Goal: Find specific page/section: Find specific page/section

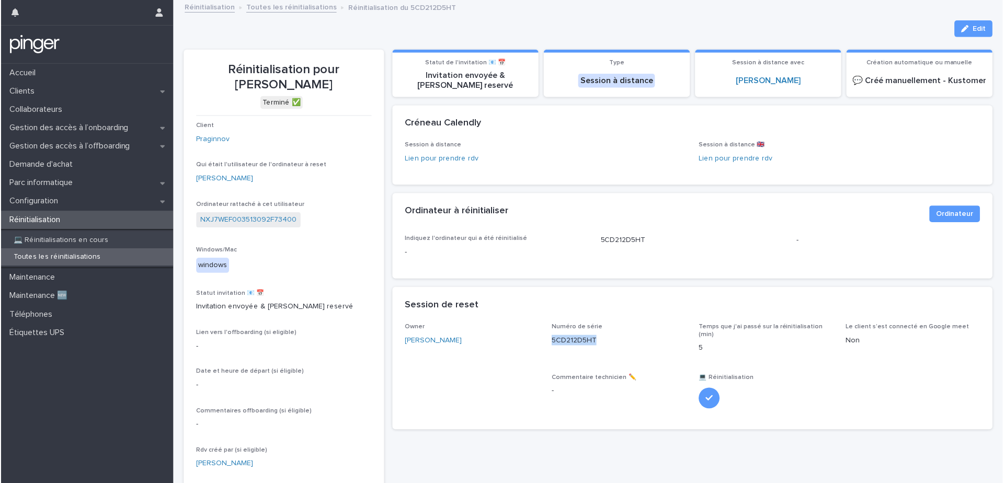
scroll to position [2, 0]
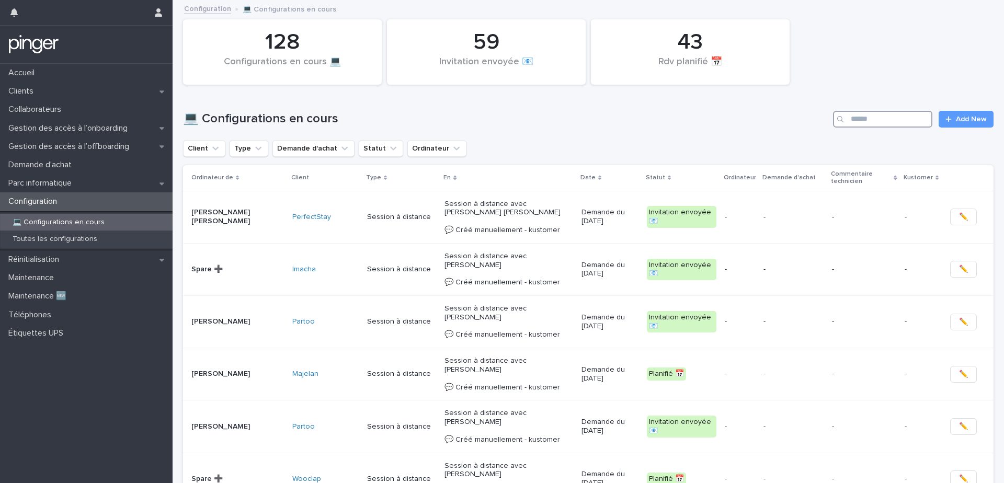
click at [906, 127] on input "Search" at bounding box center [882, 119] width 99 height 17
click at [907, 122] on input "Search" at bounding box center [882, 119] width 99 height 17
paste input "**********"
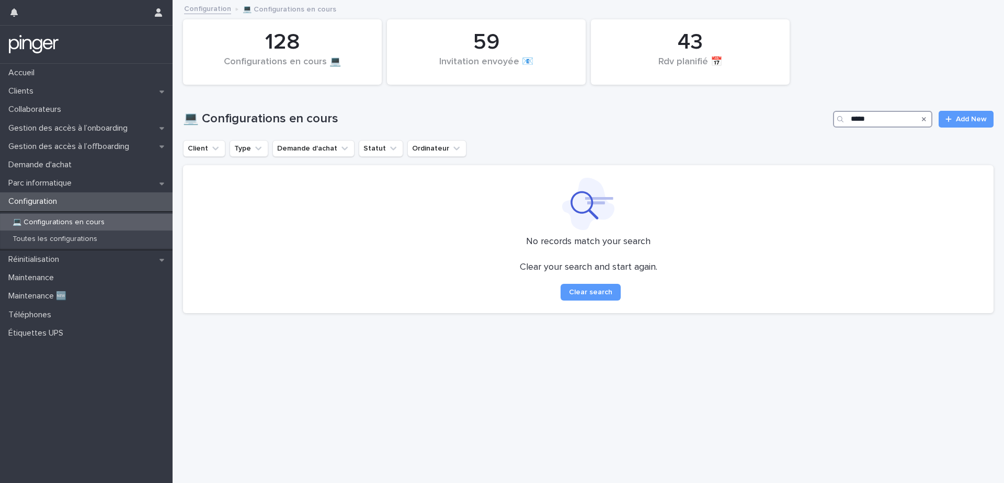
type input "*****"
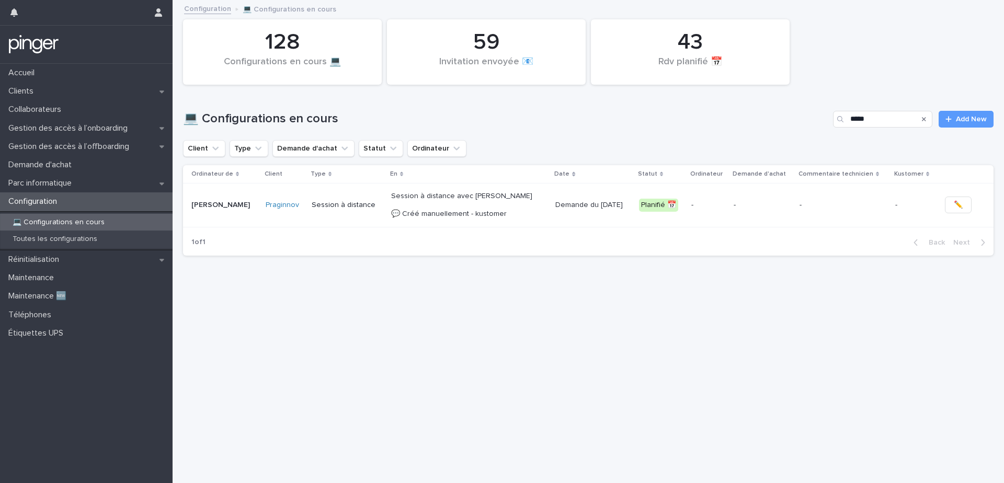
click at [512, 203] on p "Session à distance avec [PERSON_NAME] 💬 Créé manuellement - kustomer" at bounding box center [469, 205] width 156 height 26
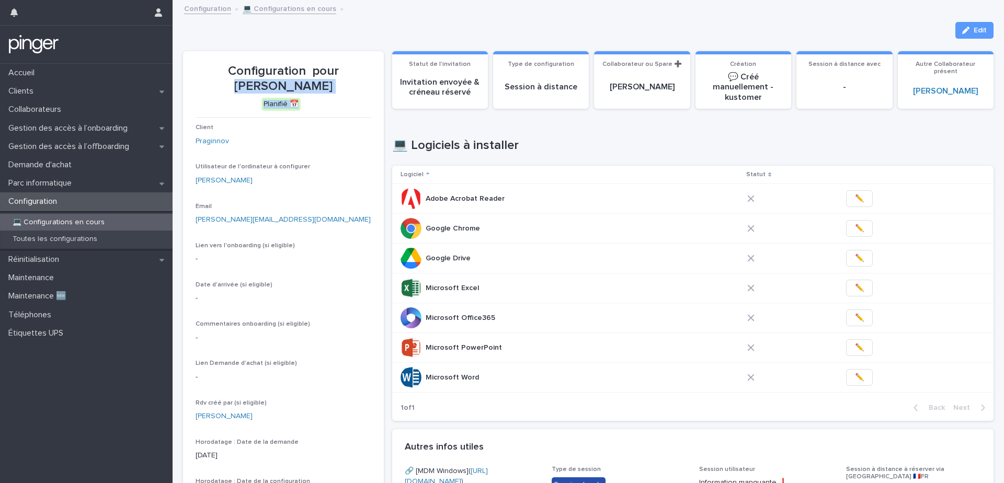
drag, startPoint x: 321, startPoint y: 100, endPoint x: 321, endPoint y: 73, distance: 26.7
click at [321, 73] on div "Configuration pour [PERSON_NAME] Planifié 📅" at bounding box center [284, 87] width 176 height 47
click at [323, 75] on p "Configuration pour [PERSON_NAME]" at bounding box center [284, 79] width 176 height 30
drag, startPoint x: 326, startPoint y: 87, endPoint x: 323, endPoint y: 70, distance: 17.5
click at [323, 70] on p "Configuration pour [PERSON_NAME]" at bounding box center [284, 79] width 176 height 30
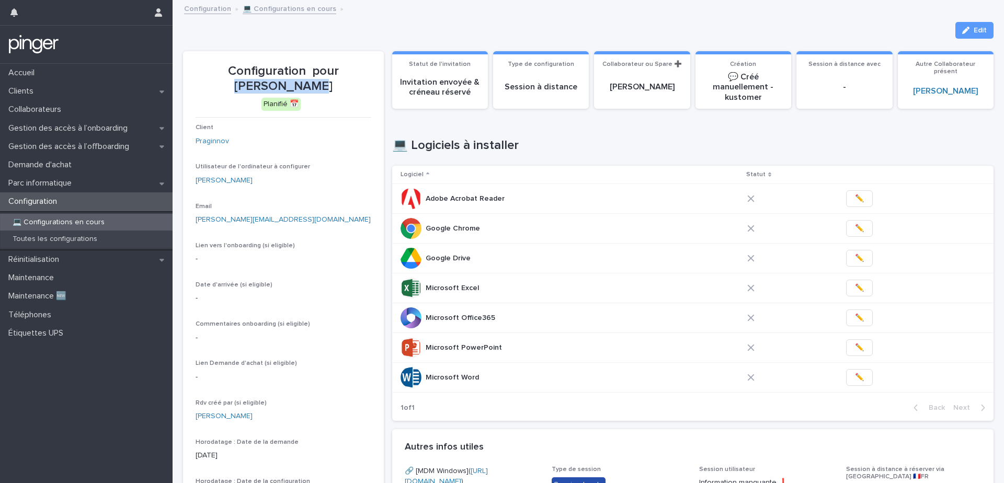
copy p "[PERSON_NAME]"
